Goal: Navigation & Orientation: Go to known website

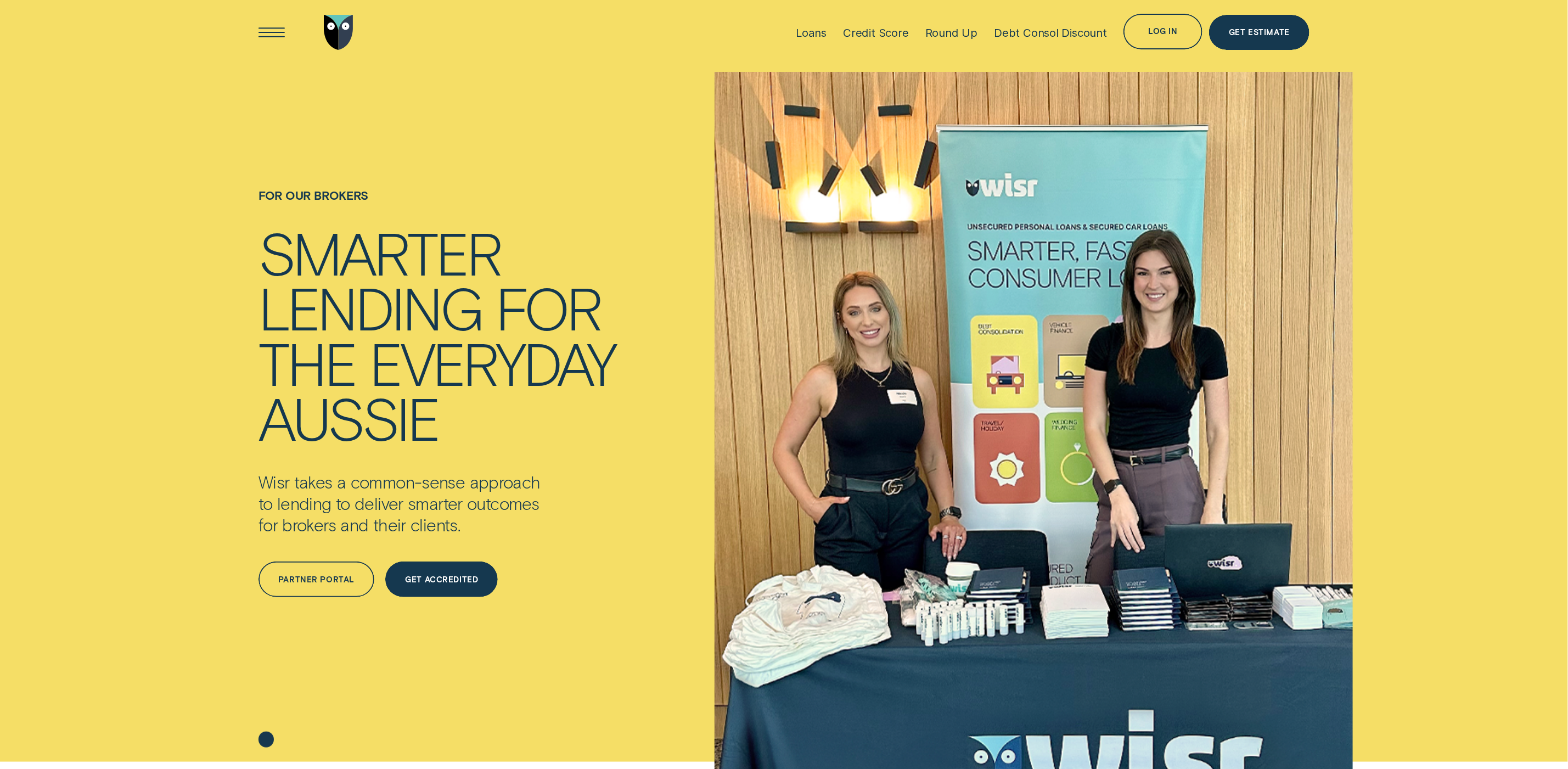
scroll to position [9, 0]
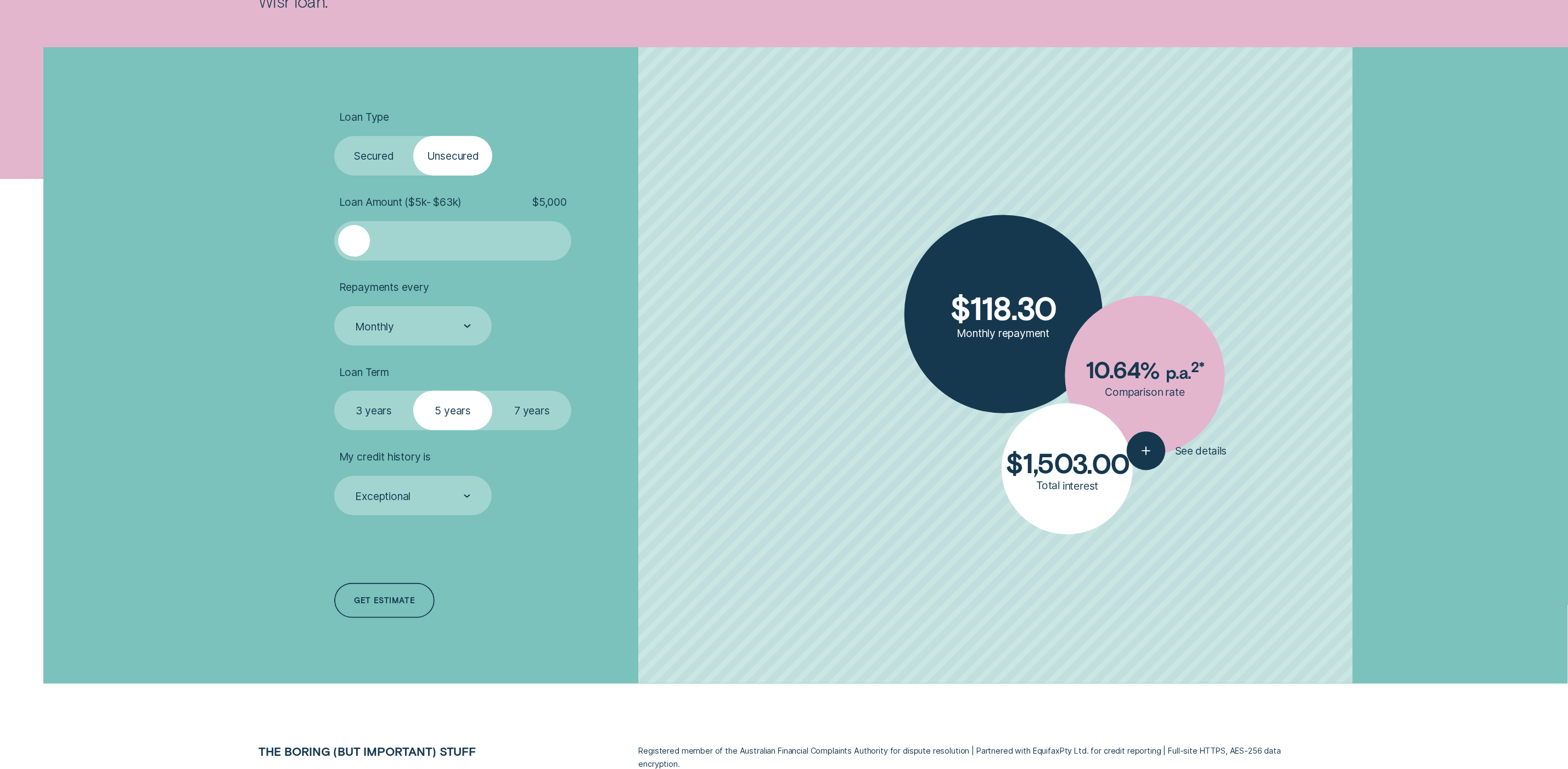
scroll to position [488, 0]
